Goal: Information Seeking & Learning: Understand process/instructions

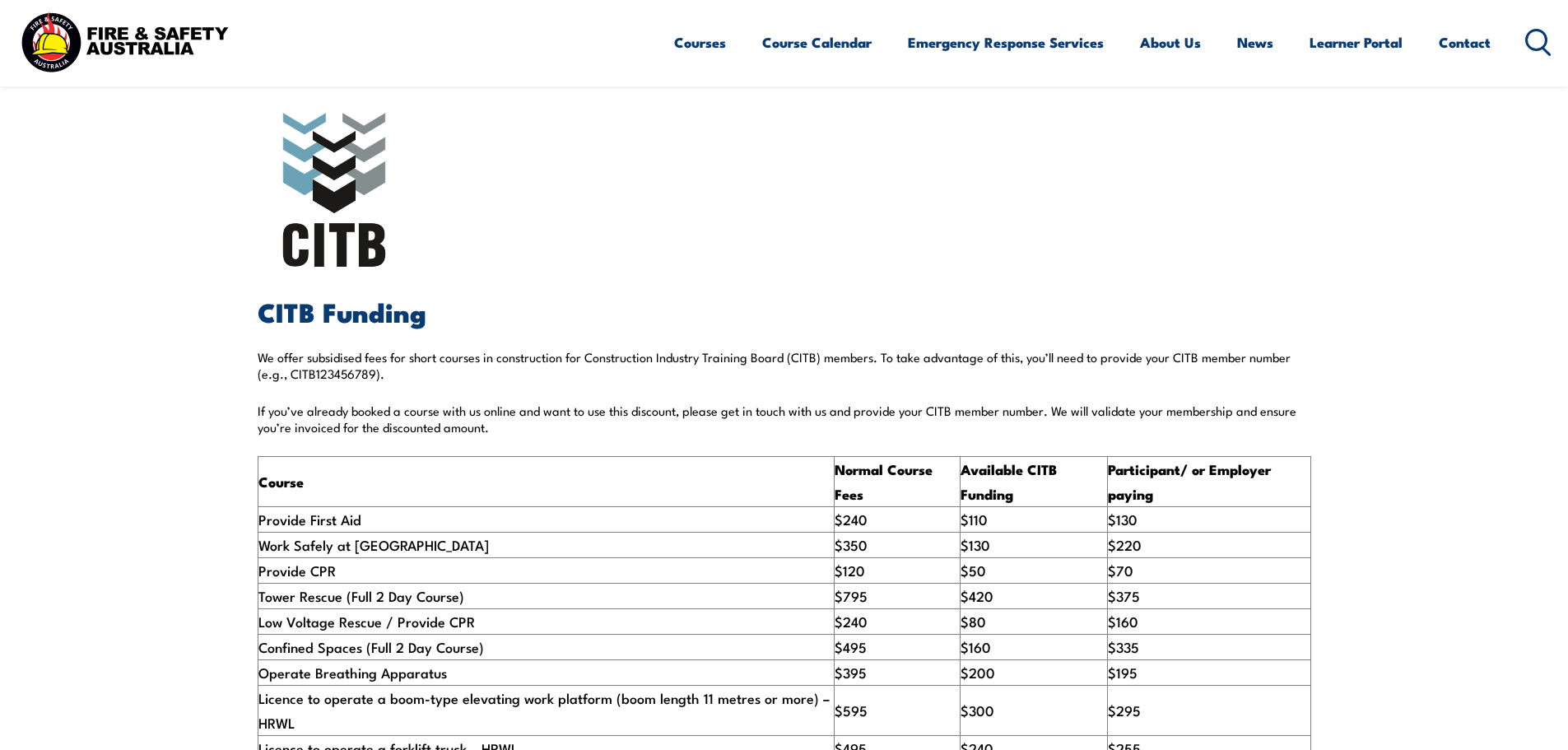
scroll to position [418, 0]
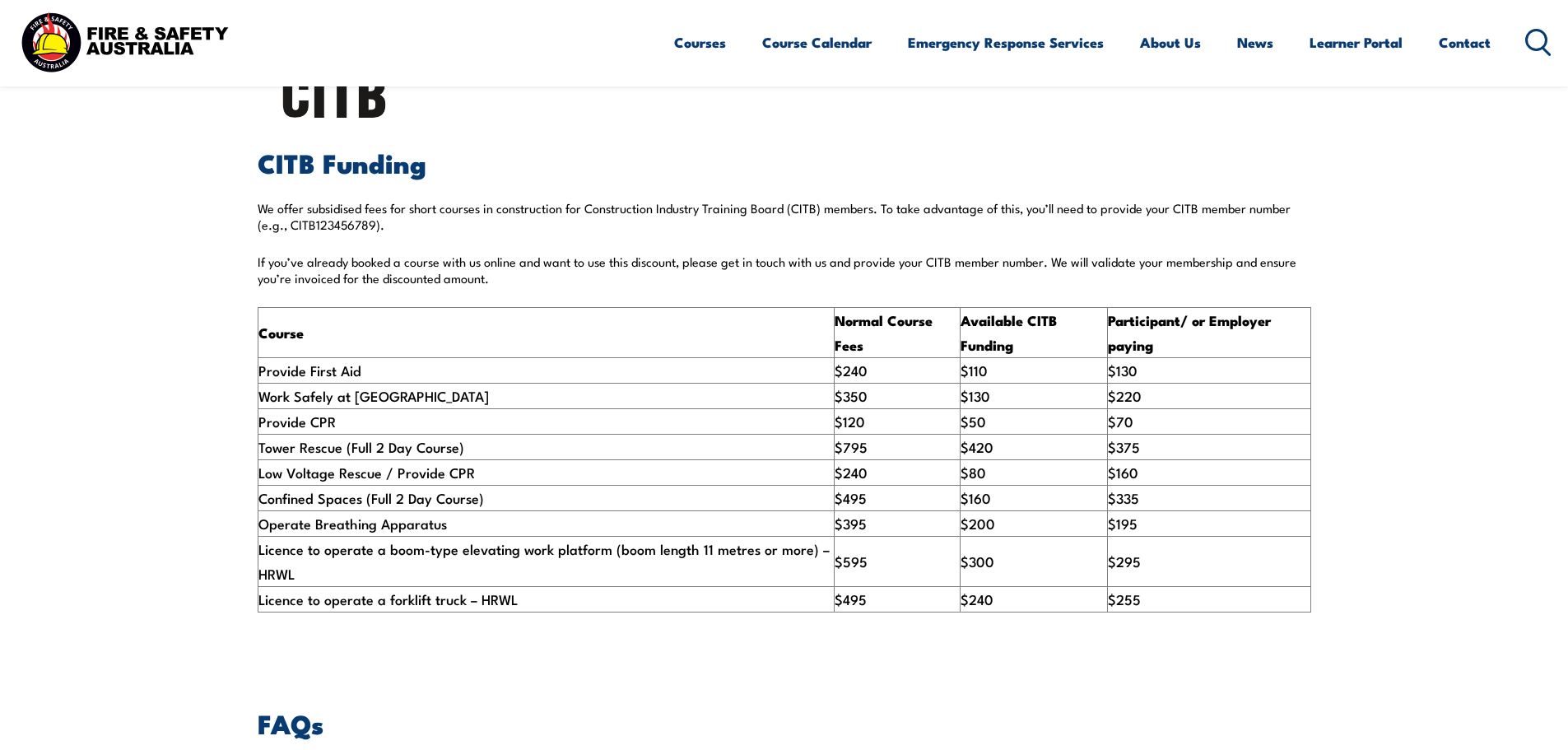
click at [1429, 361] on section "CITB Funding We offer subsidised fees for short courses in construction for Con…" at bounding box center [784, 288] width 1568 height 747
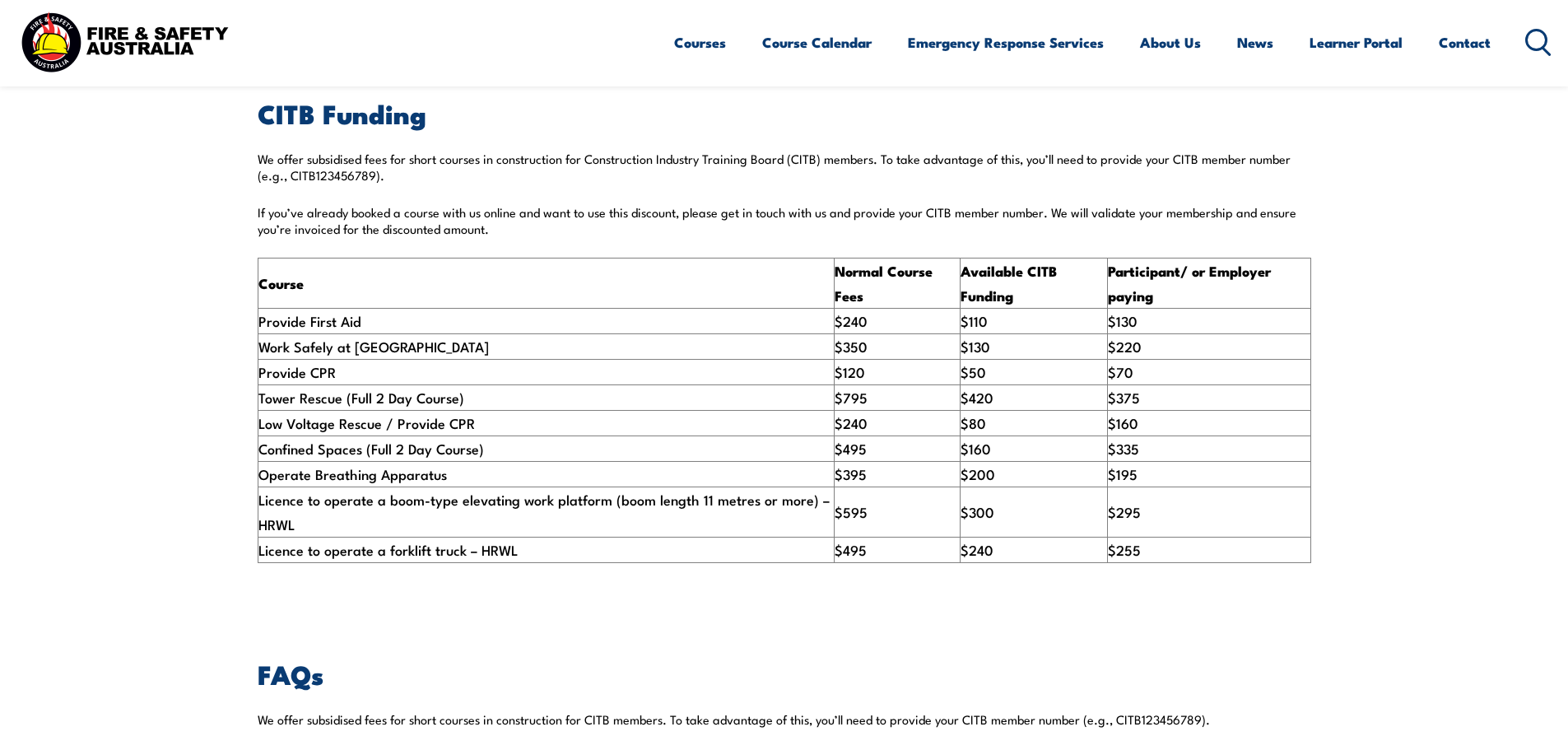
scroll to position [609, 0]
drag, startPoint x: 971, startPoint y: 361, endPoint x: 957, endPoint y: 415, distance: 55.8
click at [971, 332] on td "$110" at bounding box center [1033, 320] width 147 height 26
drag, startPoint x: 974, startPoint y: 397, endPoint x: 965, endPoint y: 418, distance: 22.8
click at [974, 384] on td "$50" at bounding box center [1033, 371] width 147 height 26
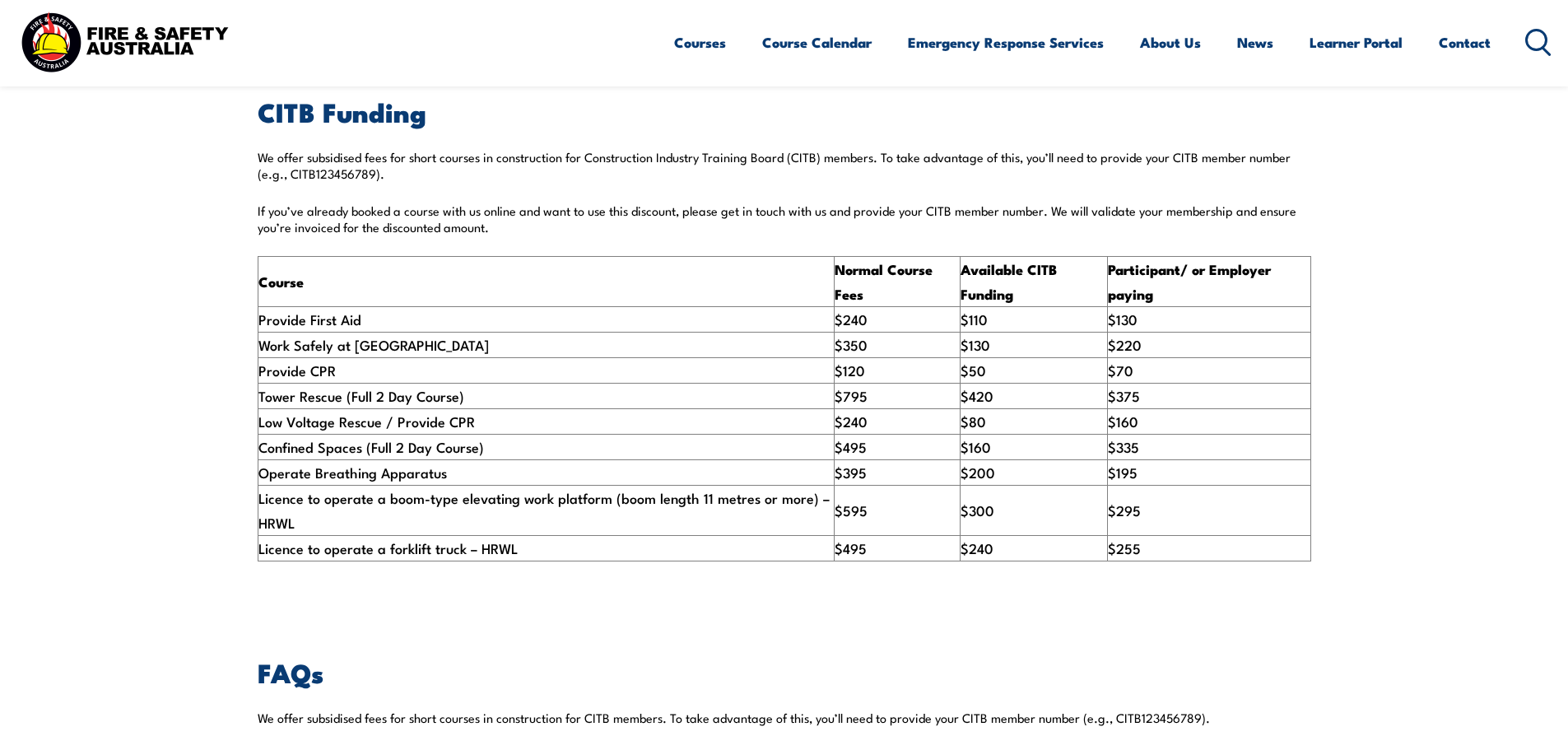
click at [963, 409] on td "$420" at bounding box center [1033, 396] width 147 height 26
click at [1001, 409] on td "$420" at bounding box center [1033, 396] width 147 height 26
click at [1011, 603] on section "CITB Funding We offer subsidised fees for short courses in construction for Con…" at bounding box center [784, 237] width 1568 height 747
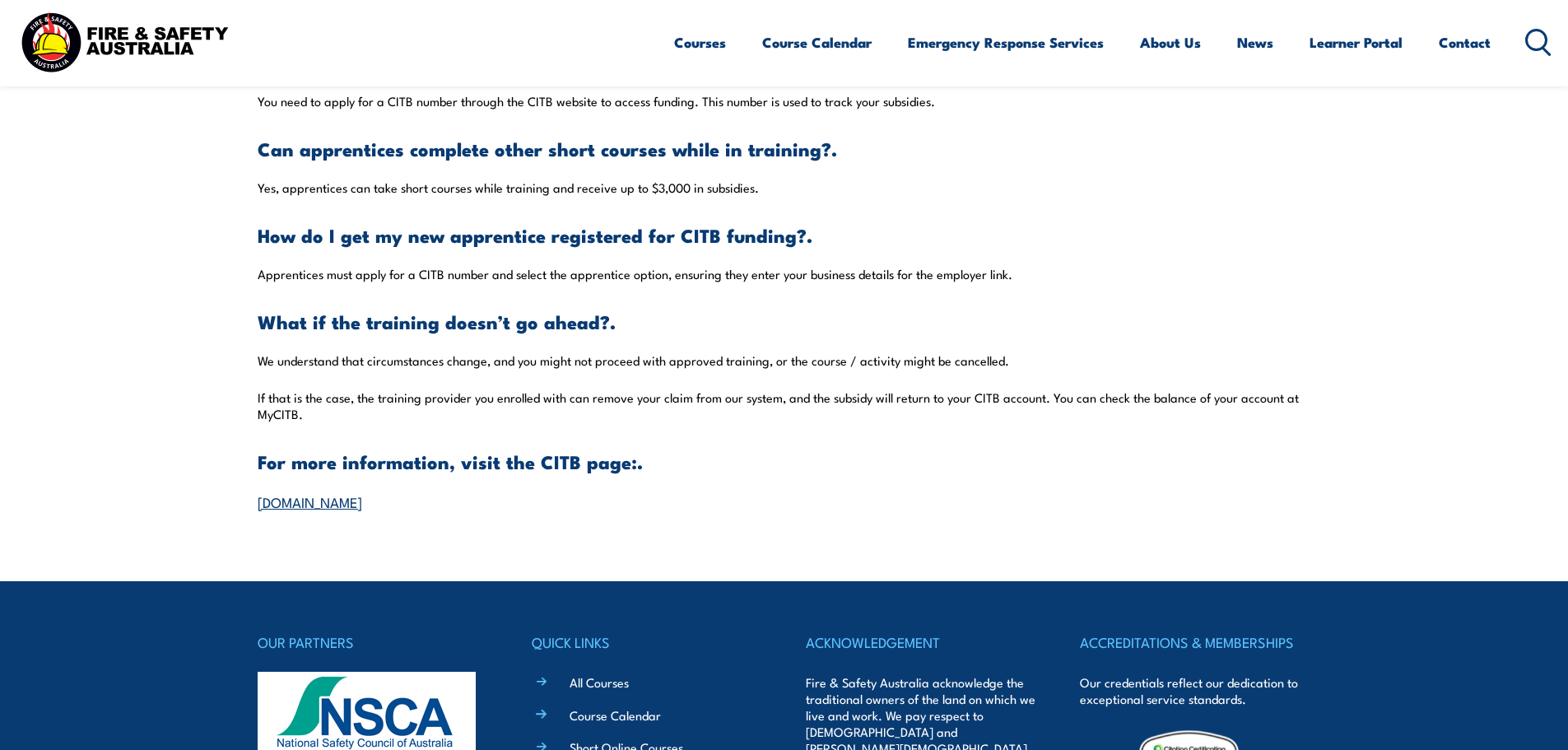
scroll to position [1658, 0]
